Goal: Task Accomplishment & Management: Manage account settings

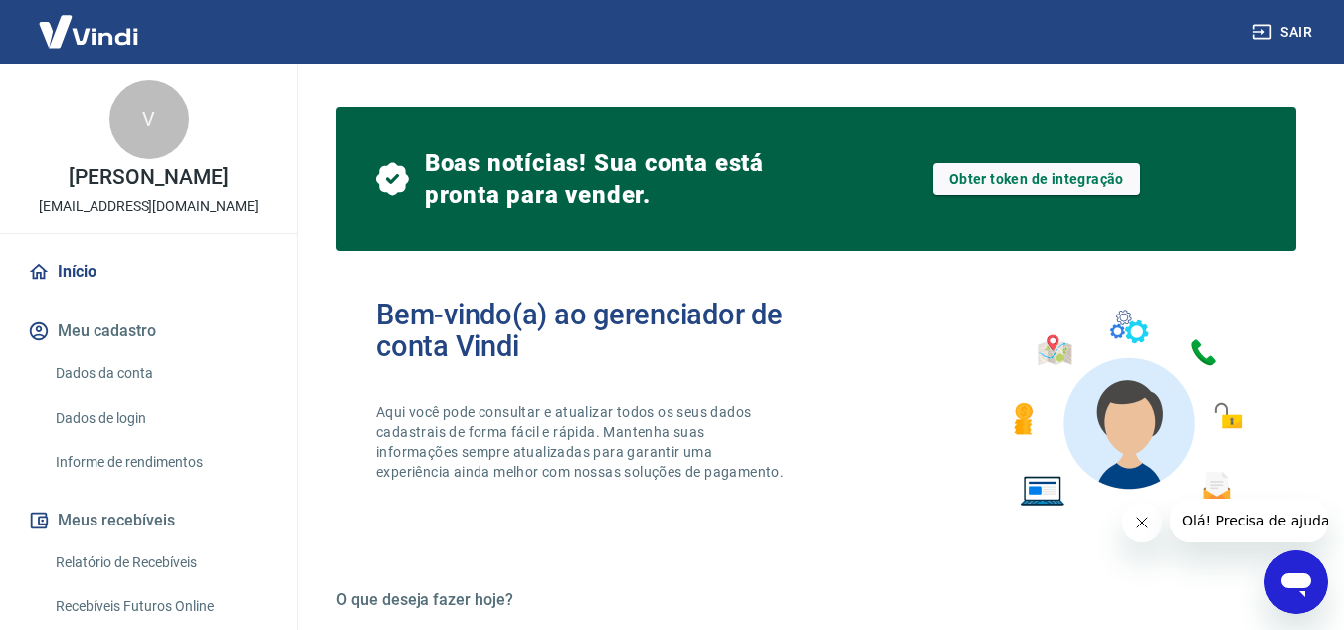
click at [115, 293] on link "Início" at bounding box center [149, 272] width 250 height 44
click at [143, 345] on button "Meu cadastro" at bounding box center [149, 331] width 250 height 44
click at [64, 278] on link "Início" at bounding box center [149, 272] width 250 height 44
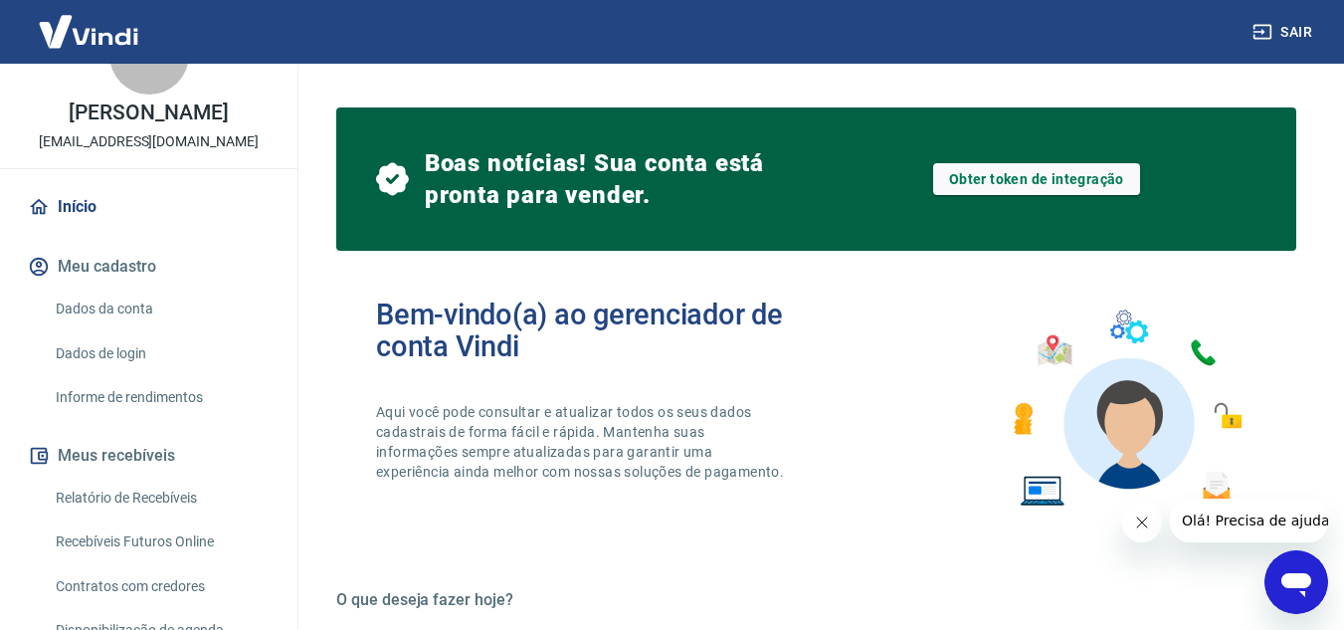
scroll to position [99, 0]
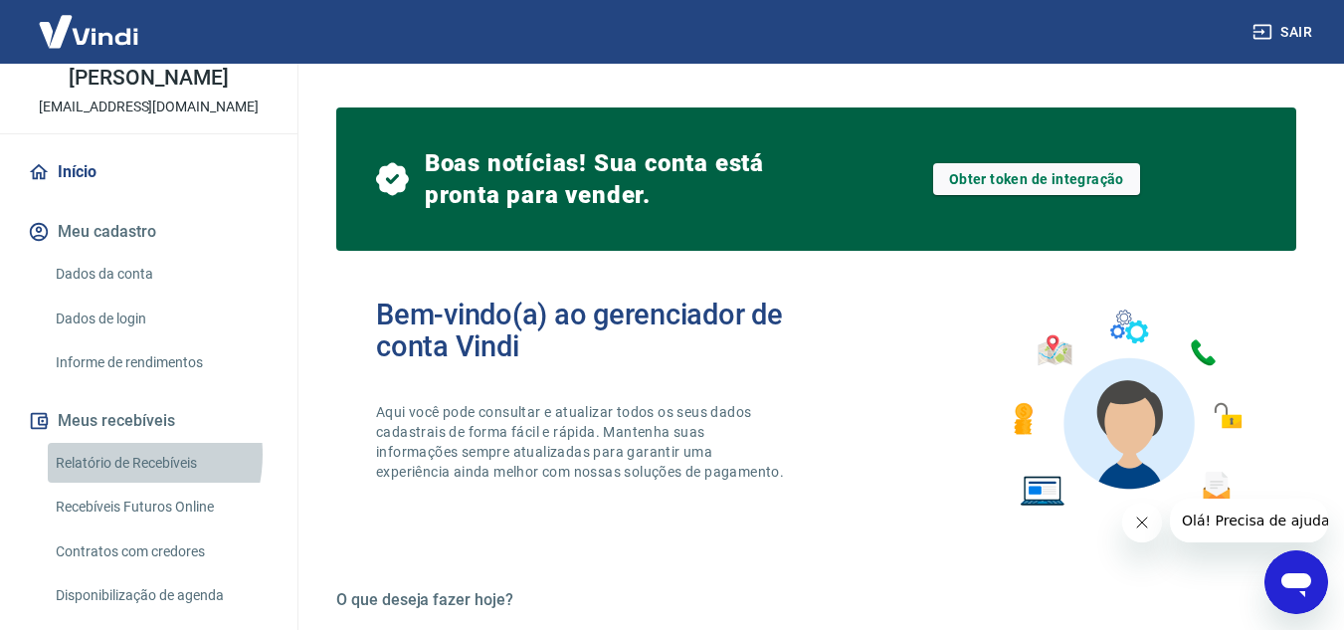
click at [108, 474] on link "Relatório de Recebíveis" at bounding box center [161, 463] width 226 height 41
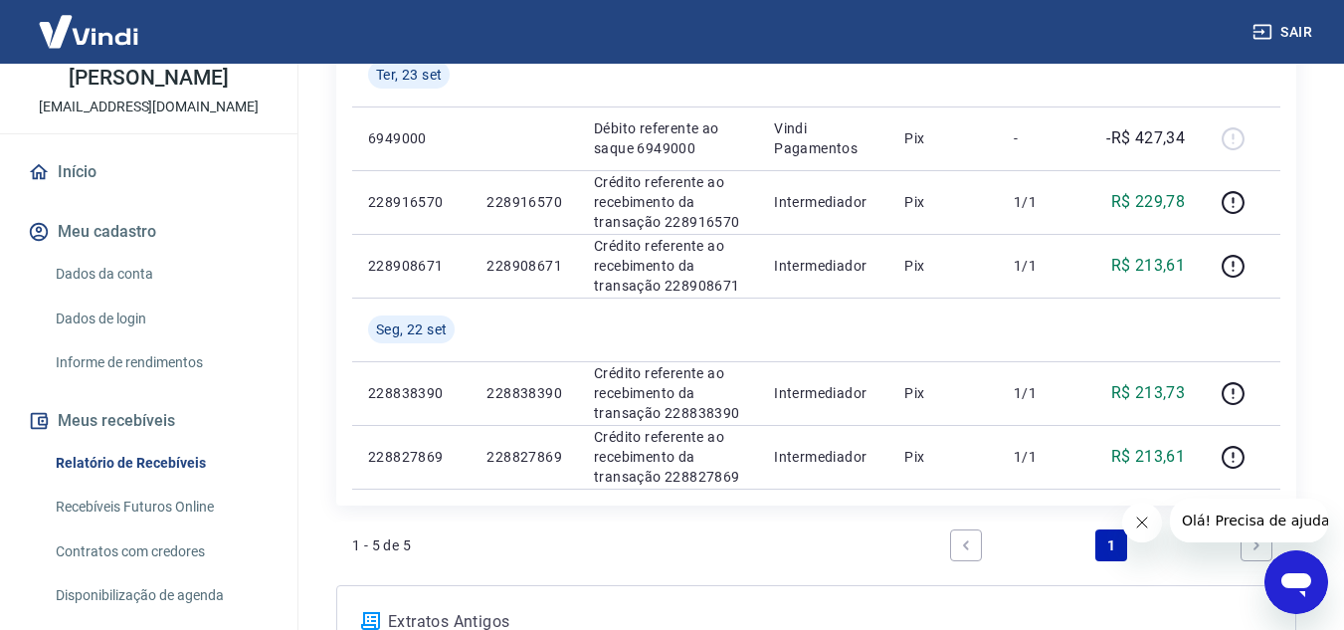
scroll to position [497, 0]
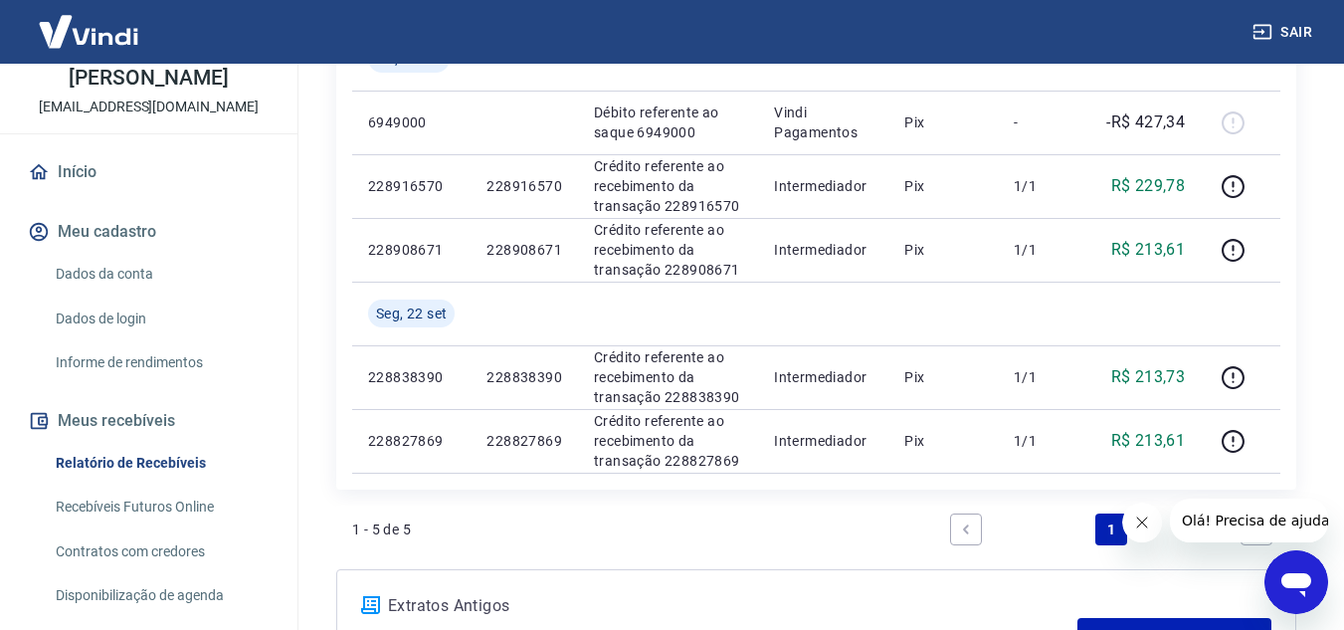
click at [1140, 512] on button "Fechar mensagem da empresa" at bounding box center [1141, 522] width 40 height 40
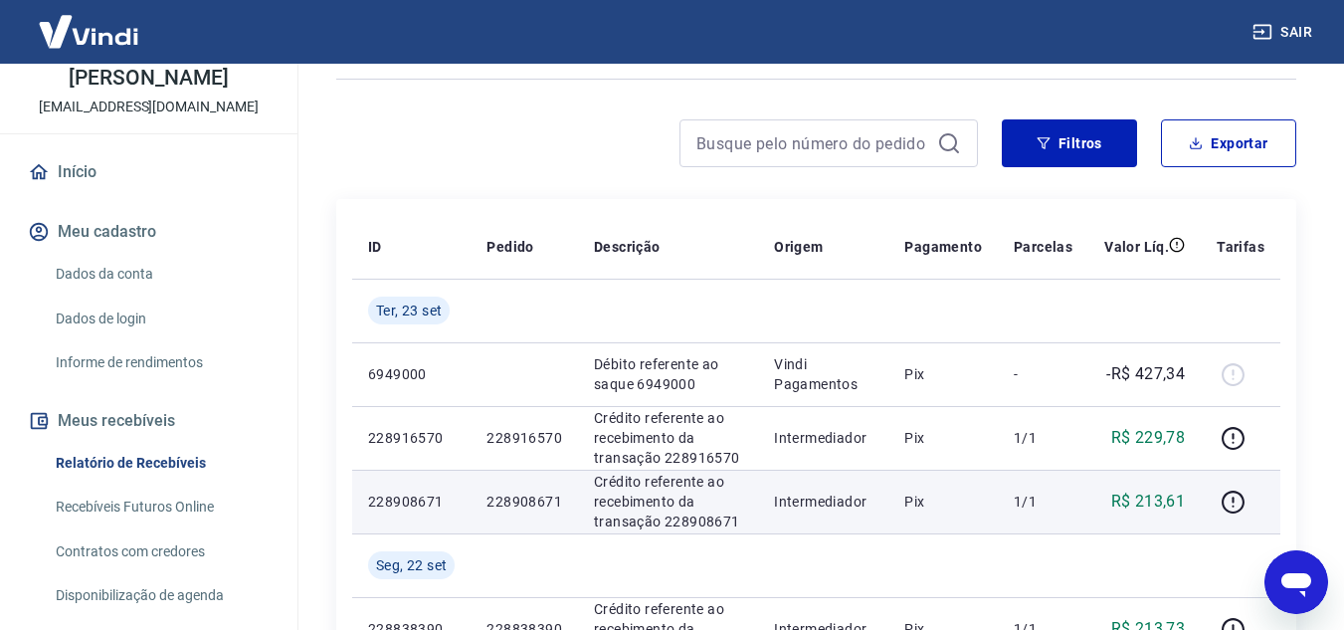
scroll to position [199, 0]
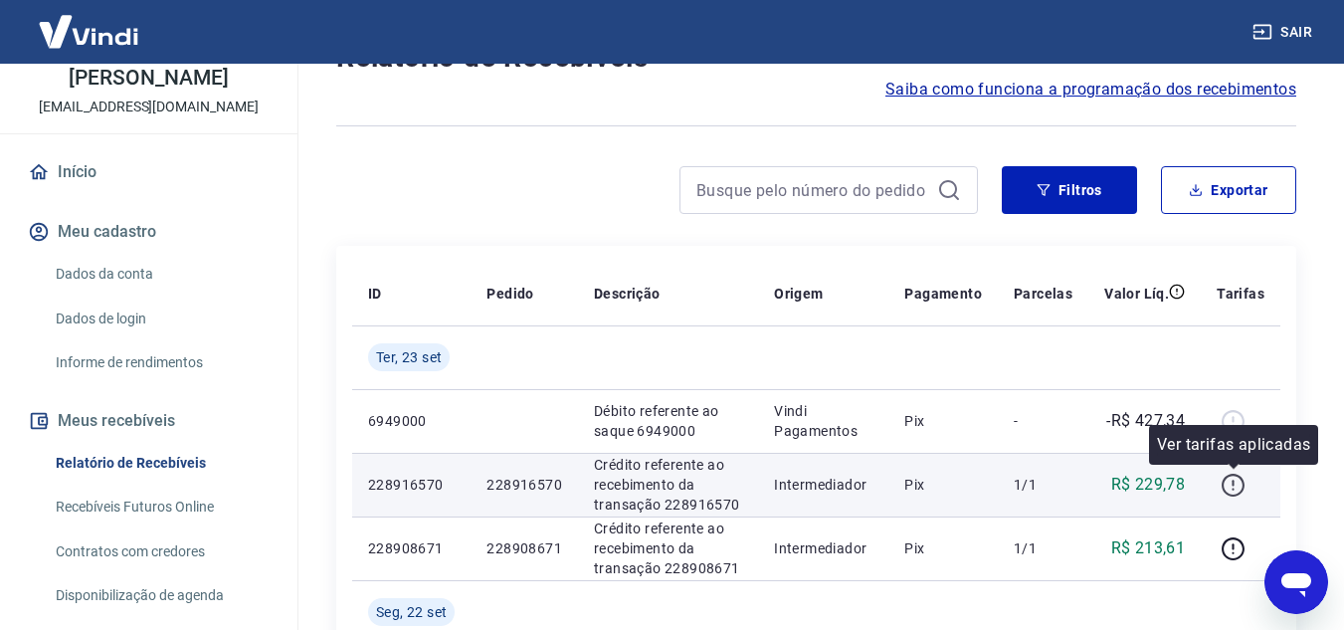
click at [1228, 480] on icon "button" at bounding box center [1232, 484] width 25 height 25
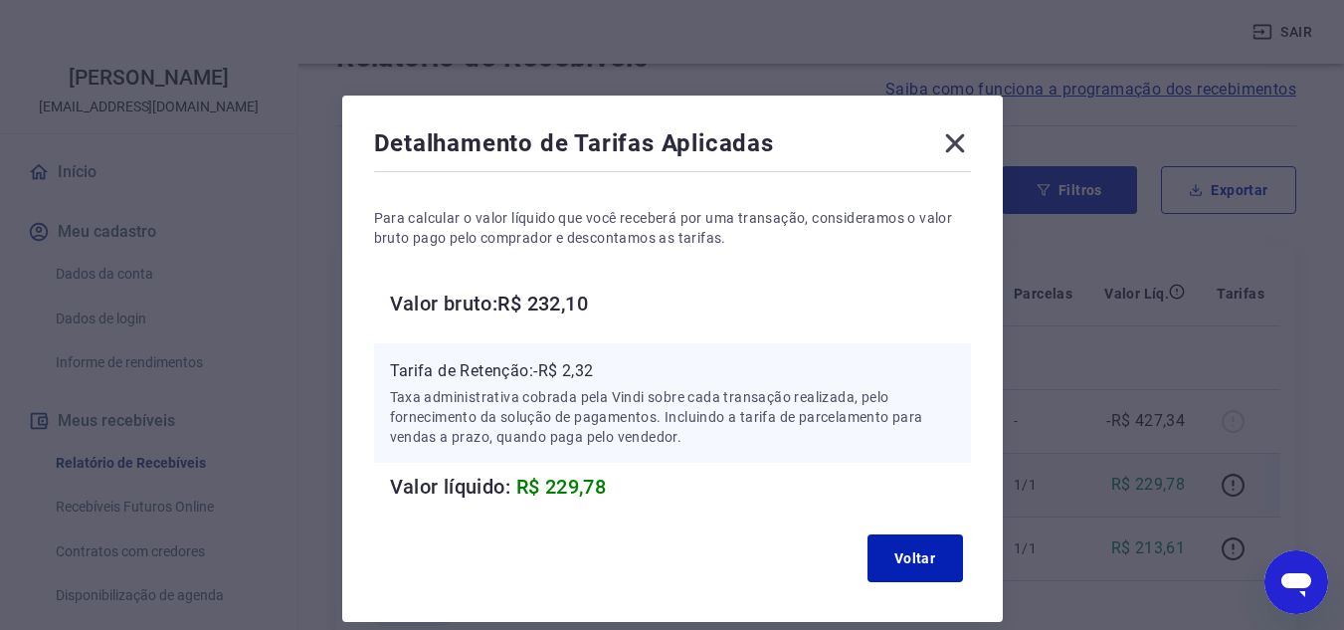
click at [983, 139] on div "Detalhamento de Tarifas Aplicadas Para calcular o valor líquido que você recebe…" at bounding box center [672, 358] width 660 height 526
click at [971, 144] on div "Detalhamento de Tarifas Aplicadas Para calcular o valor líquido que você recebe…" at bounding box center [672, 358] width 660 height 526
click at [965, 144] on icon at bounding box center [955, 143] width 32 height 32
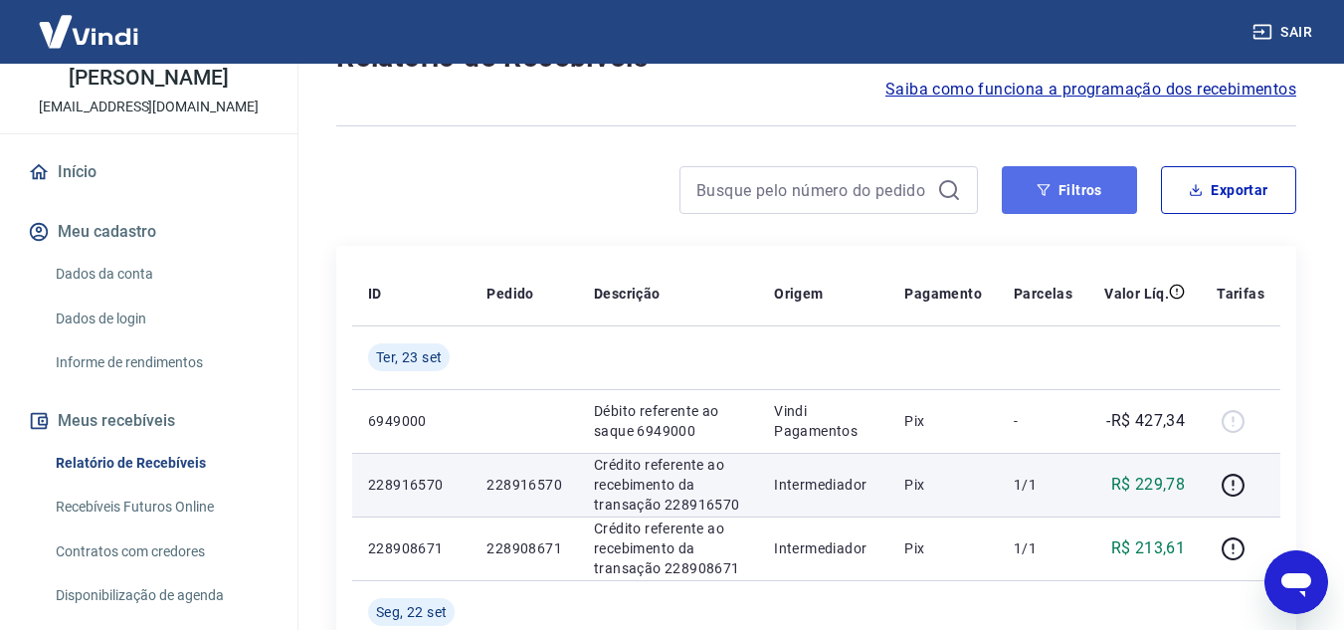
click at [1008, 193] on button "Filtros" at bounding box center [1069, 190] width 135 height 48
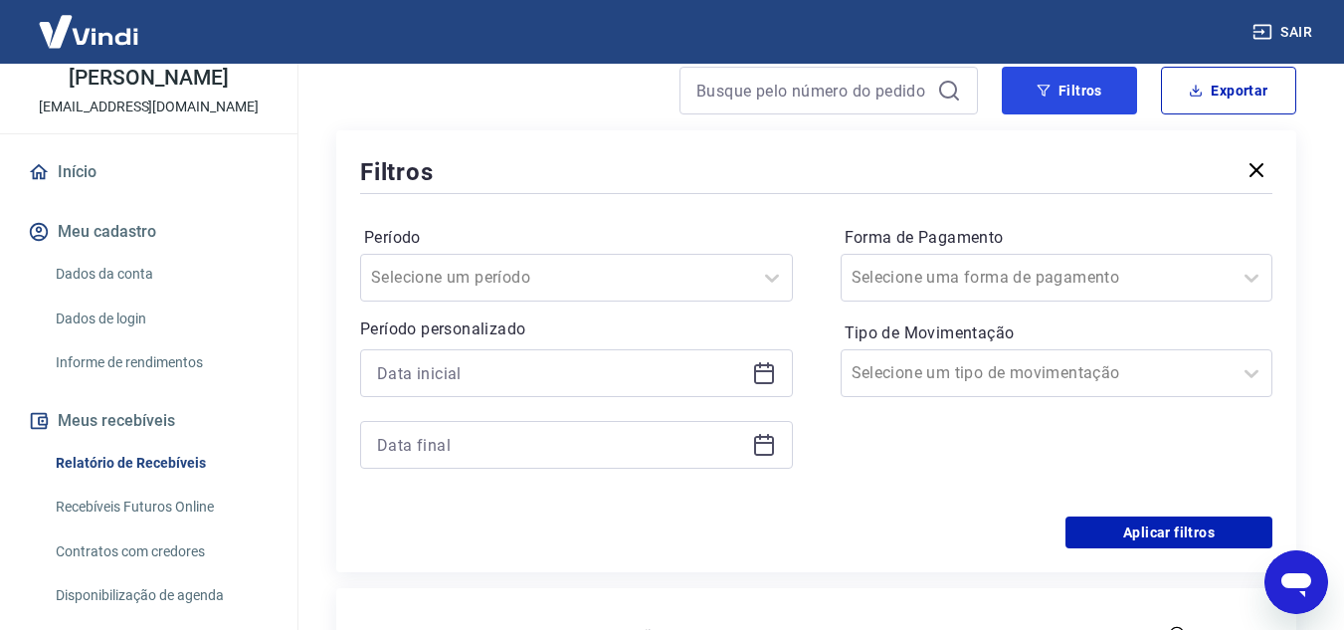
scroll to position [15, 0]
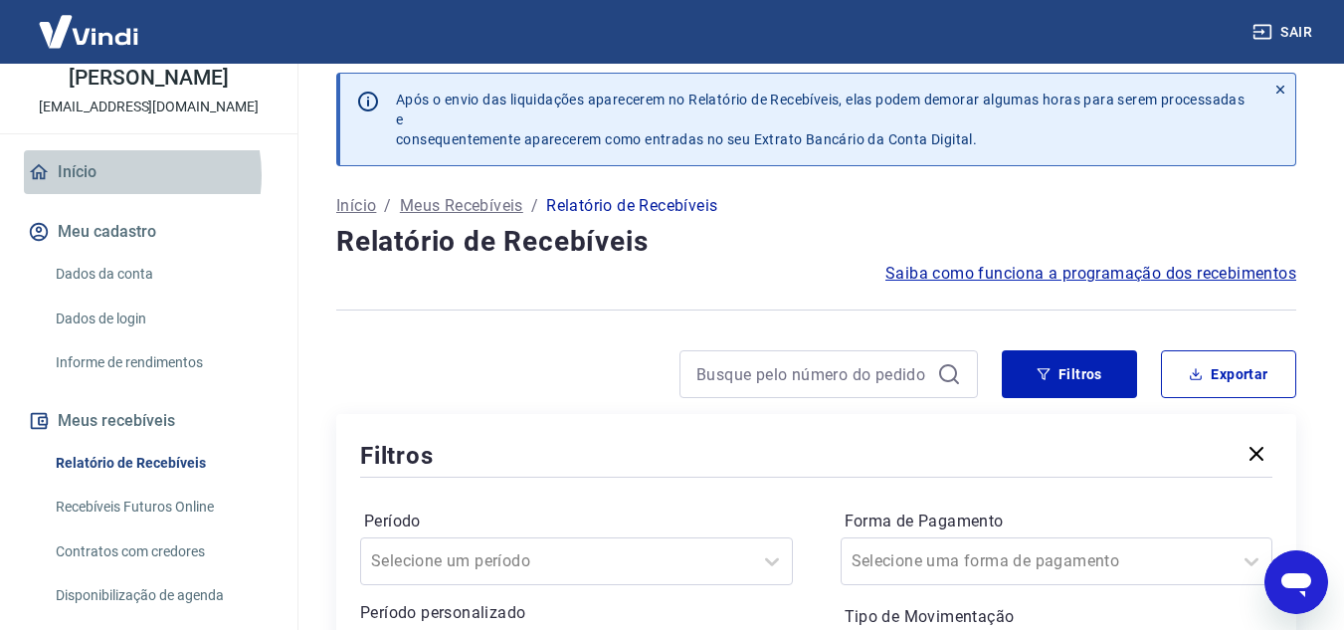
click at [108, 194] on link "Início" at bounding box center [149, 172] width 250 height 44
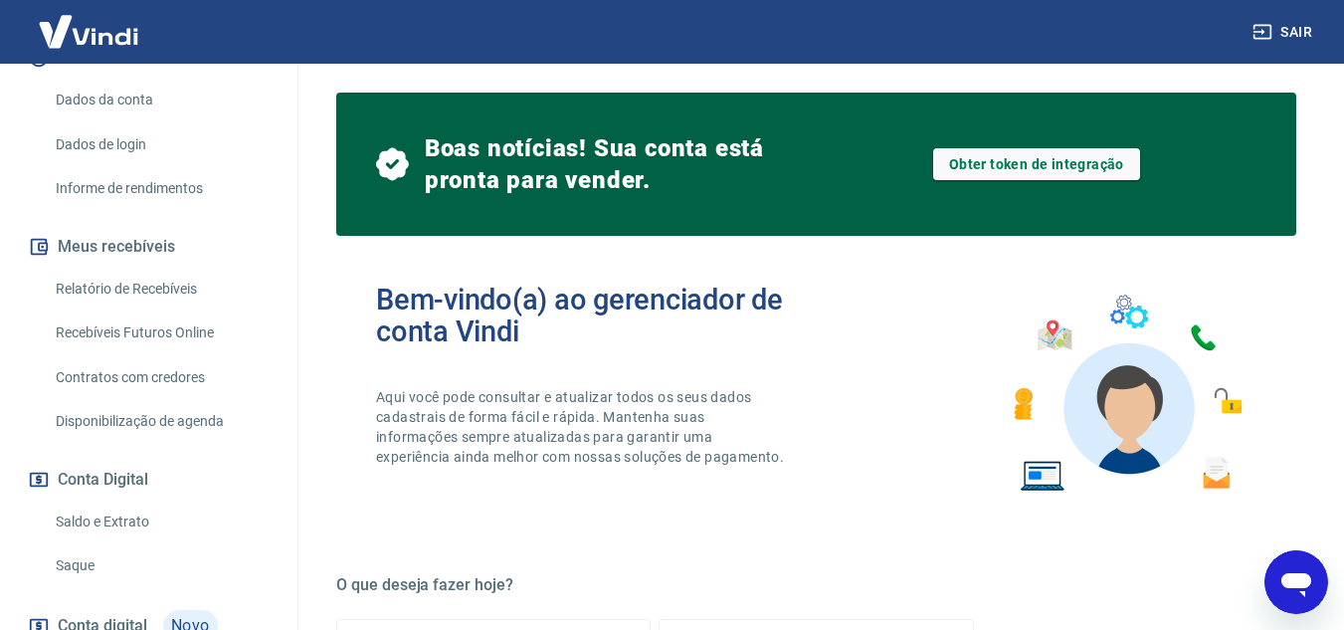
scroll to position [434, 0]
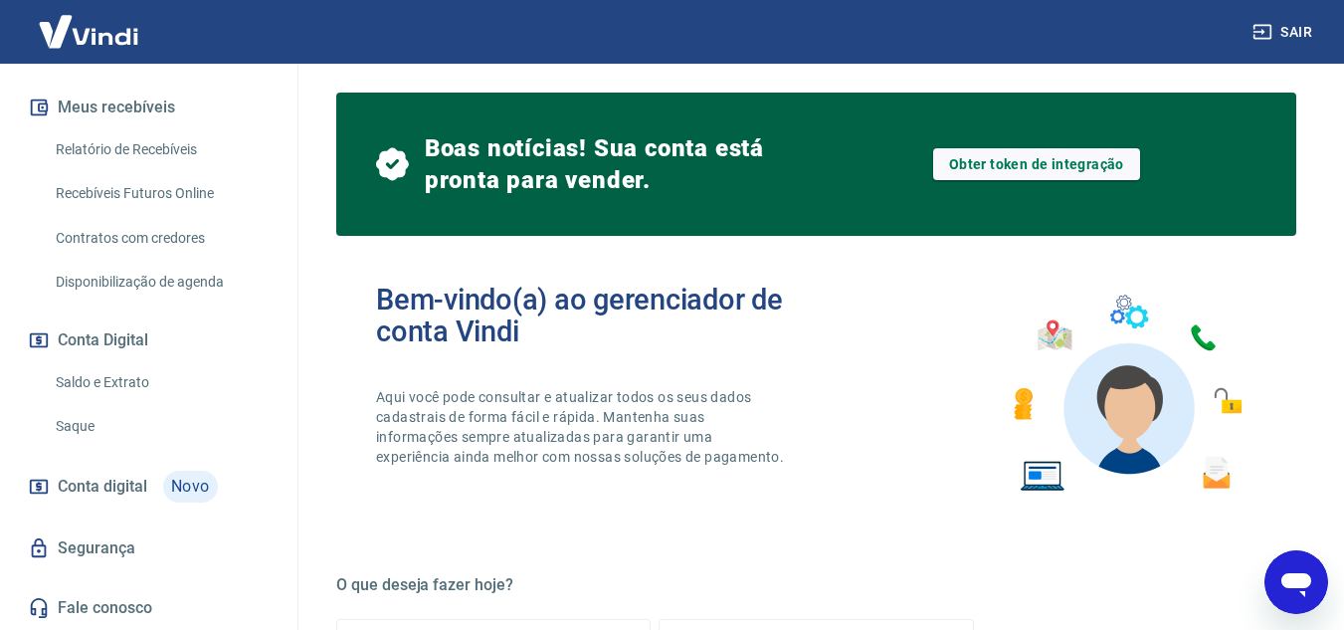
click at [109, 373] on link "Saldo e Extrato" at bounding box center [161, 382] width 226 height 41
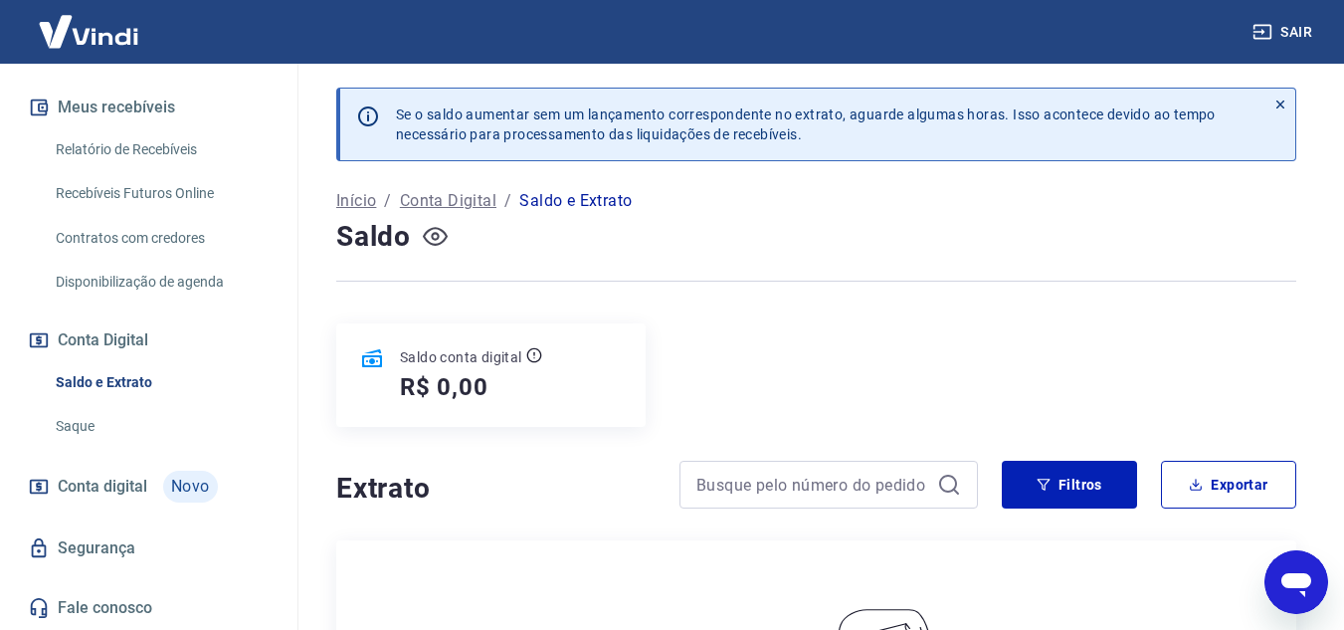
click at [441, 233] on icon "button" at bounding box center [435, 236] width 25 height 25
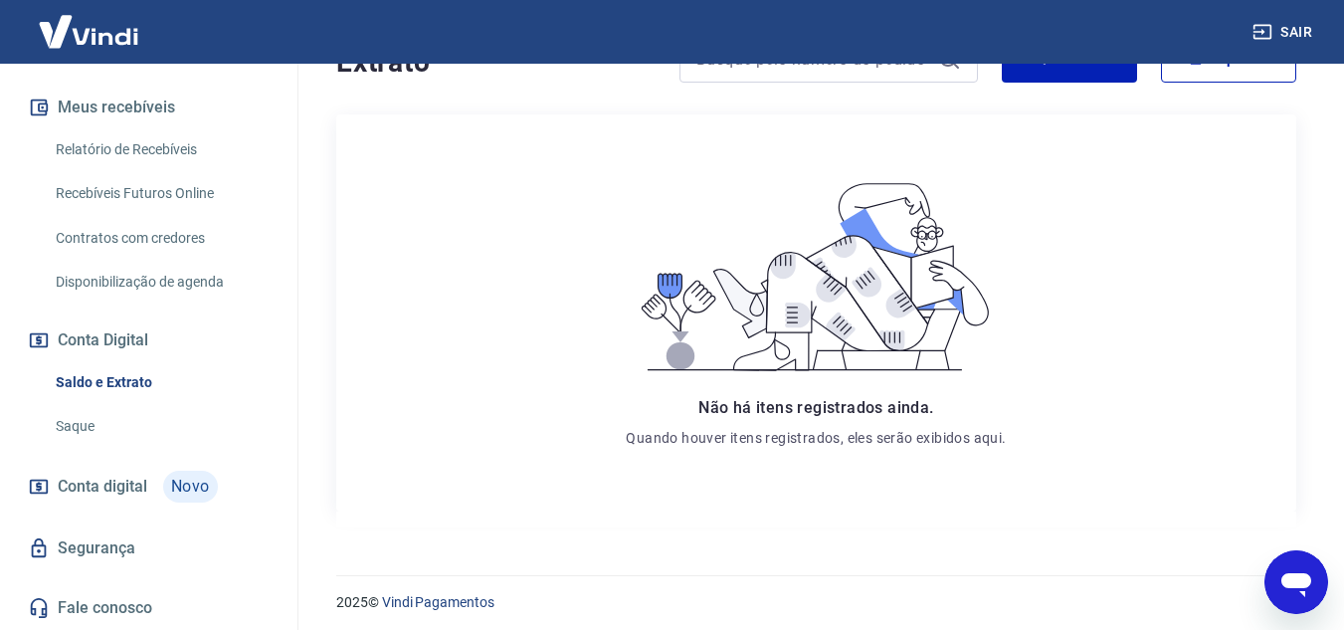
scroll to position [434, 0]
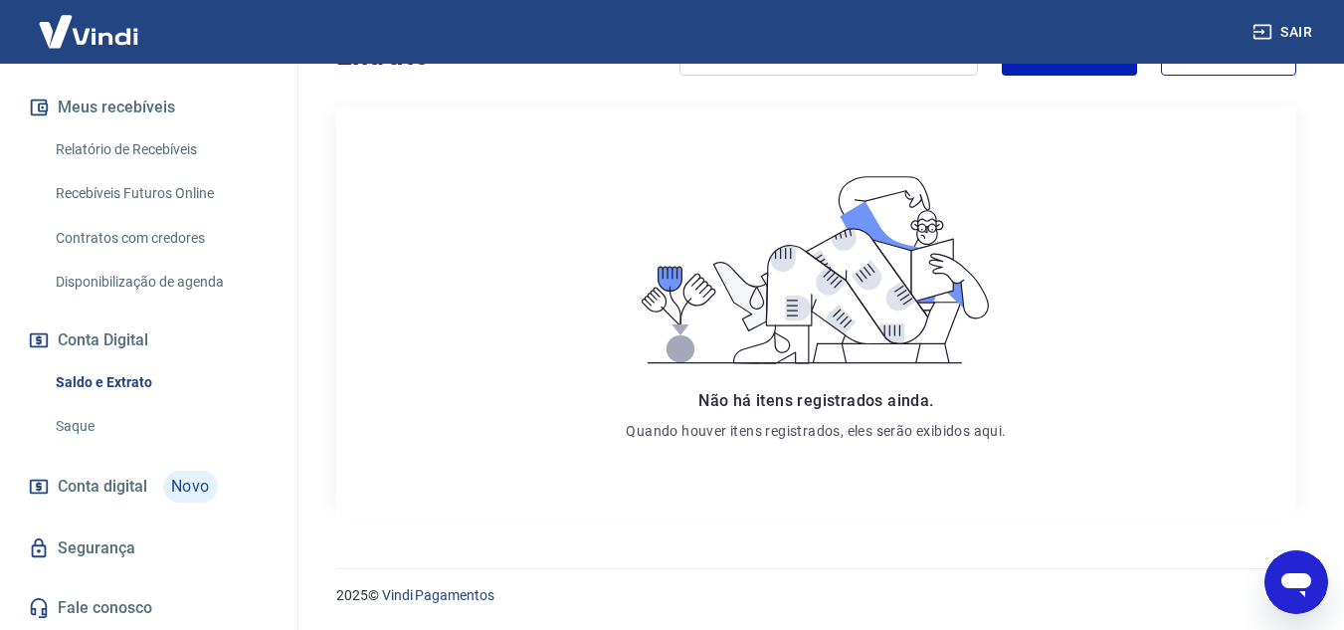
click at [68, 418] on link "Saque" at bounding box center [161, 426] width 226 height 41
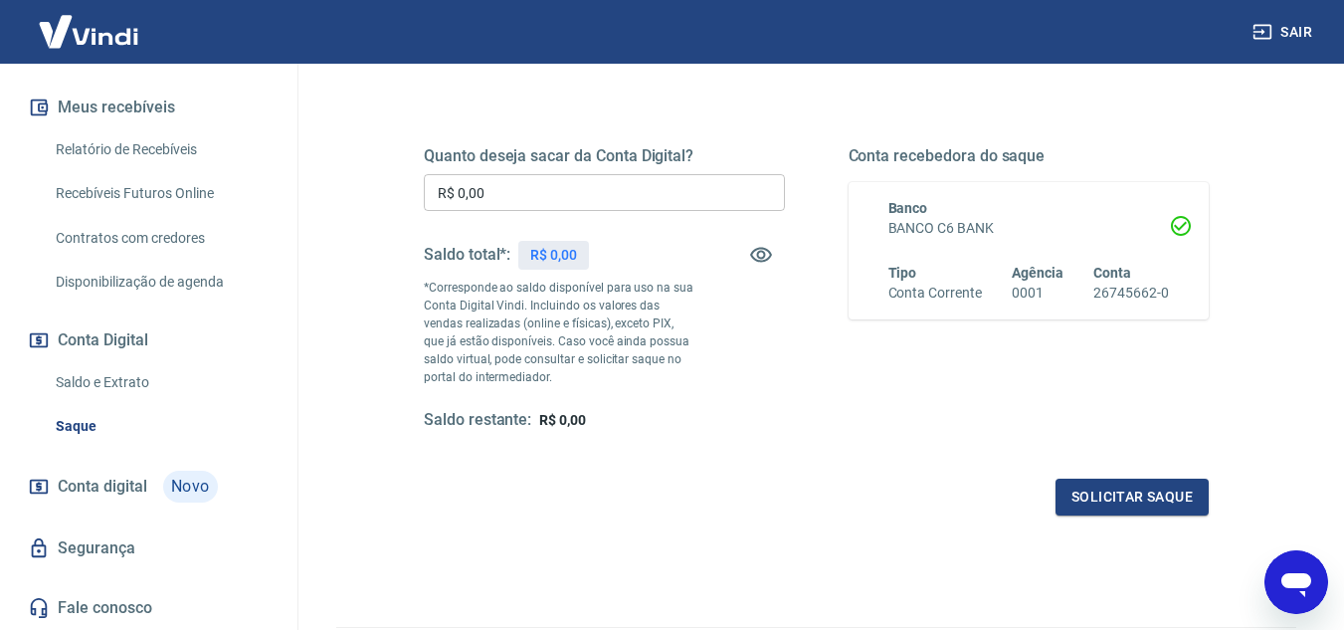
scroll to position [372, 0]
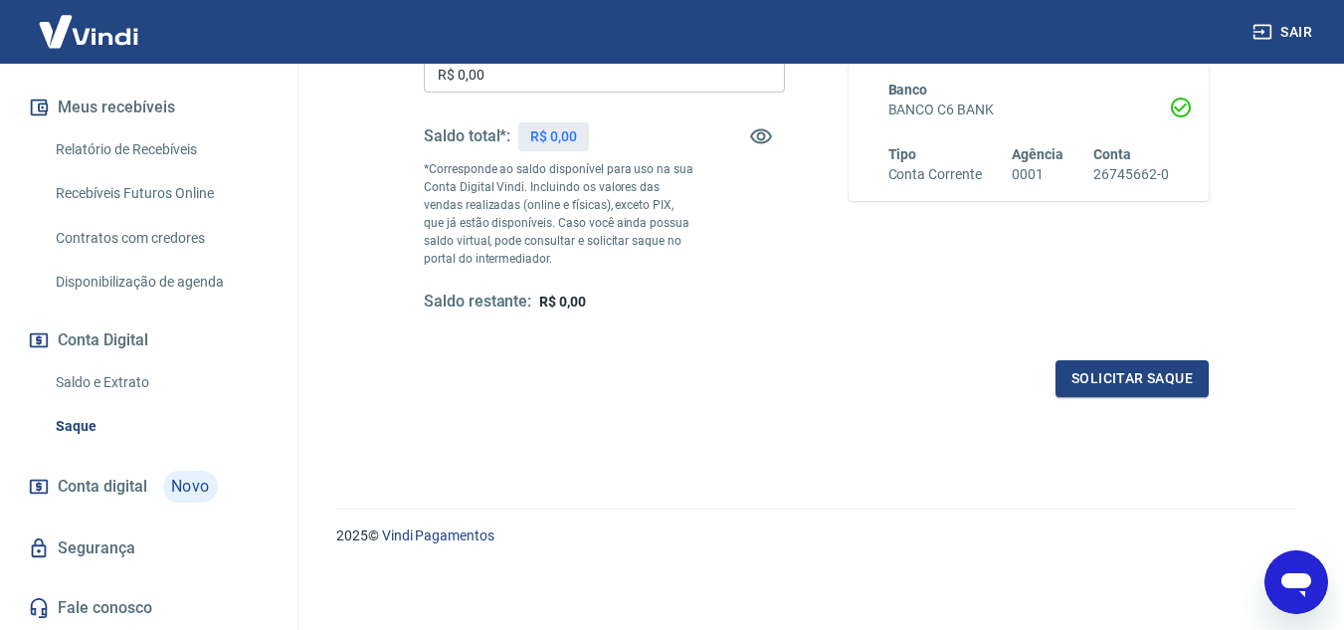
click at [117, 480] on span "Conta digital" at bounding box center [103, 486] width 90 height 28
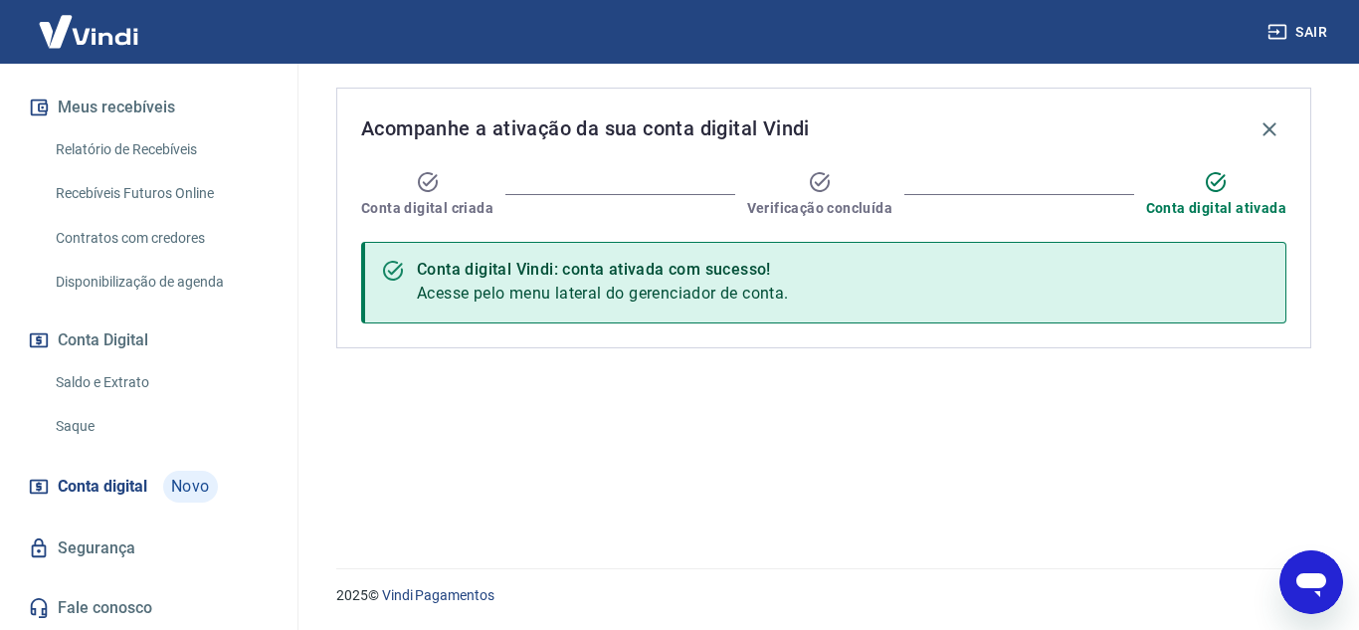
click at [58, 527] on link "Segurança" at bounding box center [149, 548] width 250 height 44
